Goal: Use online tool/utility: Utilize a website feature to perform a specific function

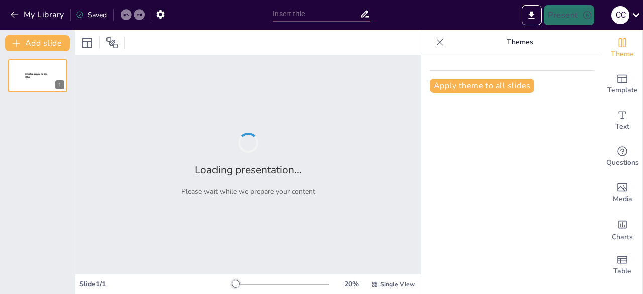
type input "Geopolítica del Mar: Fundamentos y Perspectivas Contemporáneas"
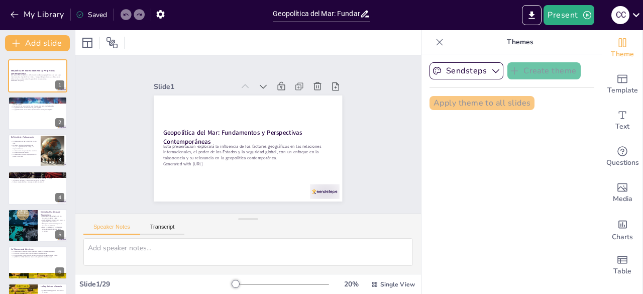
checkbox input "true"
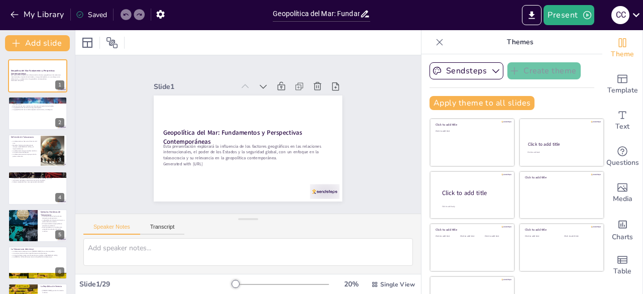
checkbox input "true"
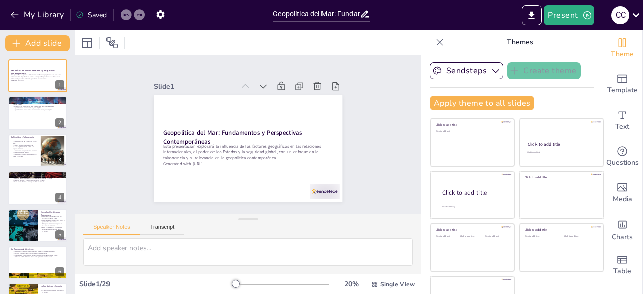
checkbox input "true"
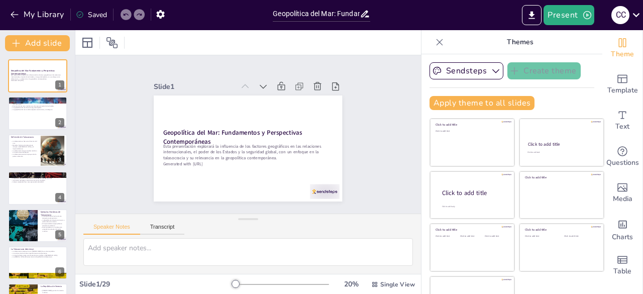
checkbox input "true"
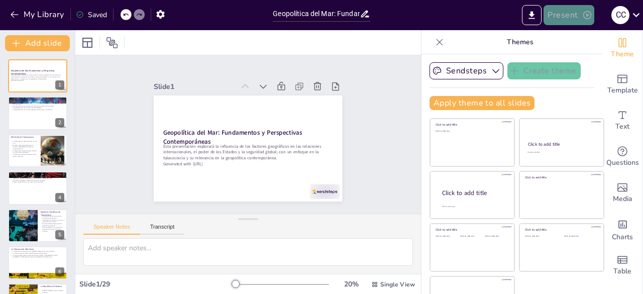
click at [567, 10] on button "Present" at bounding box center [568, 15] width 50 height 20
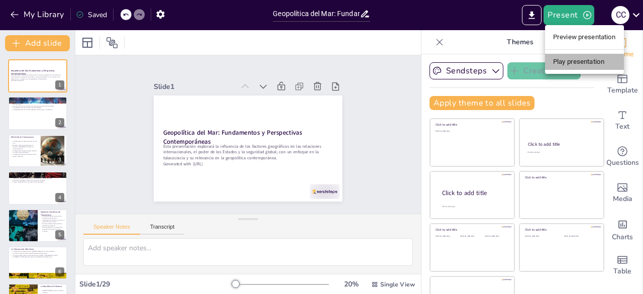
click at [563, 58] on li "Play presentation" at bounding box center [584, 62] width 79 height 16
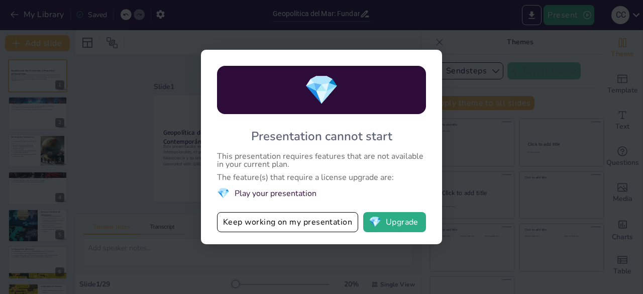
checkbox input "true"
